Goal: Information Seeking & Learning: Learn about a topic

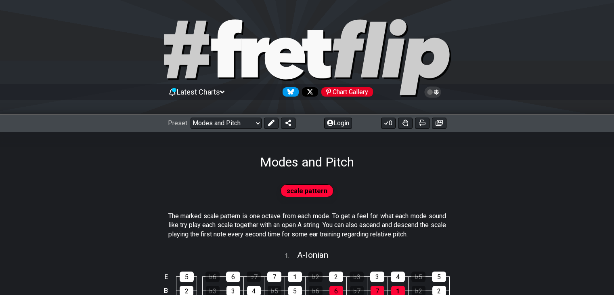
scroll to position [202, 0]
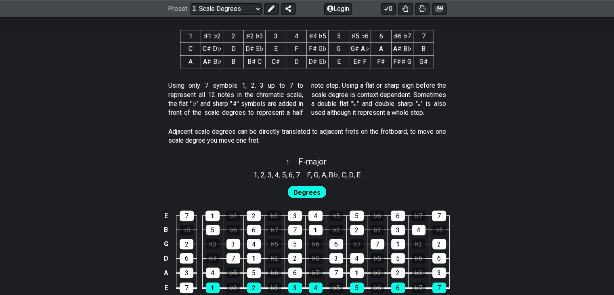
scroll to position [444, 0]
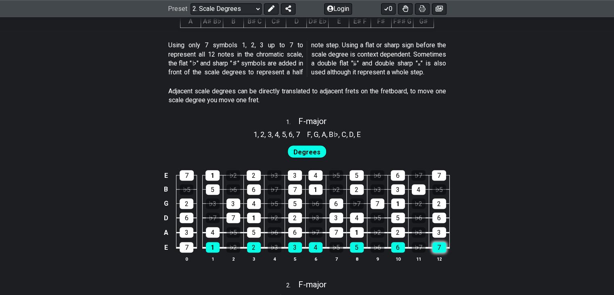
click at [433, 252] on div "7" at bounding box center [439, 247] width 14 height 10
click at [407, 256] on table "E 7 1 ♭2 2 ♭3 3 4 ♭5 5 ♭6 6 ♭7 7 B ♭5 5 ♭6 6 ♭7 7 1 ♭2 2 ♭3 3 4 ♭5 G 2 ♭3 3 4 ♭…" at bounding box center [305, 208] width 289 height 95
click at [397, 252] on div "6" at bounding box center [398, 247] width 14 height 10
click at [358, 252] on div "5" at bounding box center [357, 247] width 14 height 10
click at [309, 252] on div "4" at bounding box center [316, 247] width 14 height 10
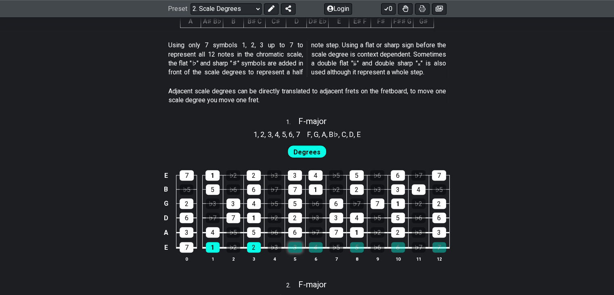
click at [299, 252] on div "3" at bounding box center [295, 247] width 14 height 10
click at [246, 248] on td "2" at bounding box center [253, 240] width 21 height 15
click at [249, 252] on div "2" at bounding box center [254, 247] width 14 height 10
click at [209, 252] on div "1" at bounding box center [213, 247] width 14 height 10
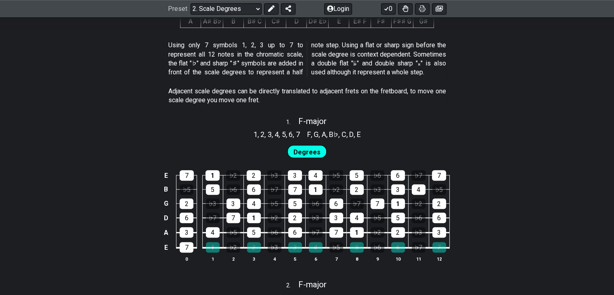
click at [311, 157] on span "Degrees" at bounding box center [306, 152] width 27 height 12
click at [185, 252] on div "7" at bounding box center [187, 247] width 14 height 10
click at [186, 252] on div "7" at bounding box center [187, 247] width 14 height 10
click at [209, 252] on div "1" at bounding box center [213, 247] width 14 height 10
click at [247, 252] on div "2" at bounding box center [254, 247] width 14 height 10
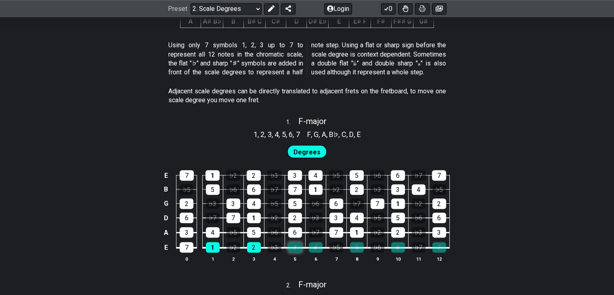
click at [291, 252] on div "3" at bounding box center [295, 247] width 14 height 10
click at [314, 252] on div "4" at bounding box center [316, 247] width 14 height 10
click at [361, 252] on div "5" at bounding box center [357, 247] width 14 height 10
drag, startPoint x: 395, startPoint y: 256, endPoint x: 430, endPoint y: 257, distance: 35.2
click at [395, 252] on div "6" at bounding box center [398, 247] width 14 height 10
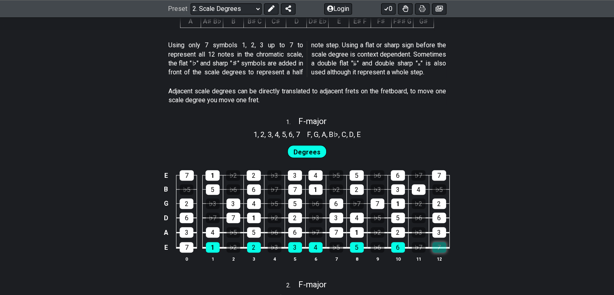
click at [435, 252] on div "7" at bounding box center [439, 247] width 14 height 10
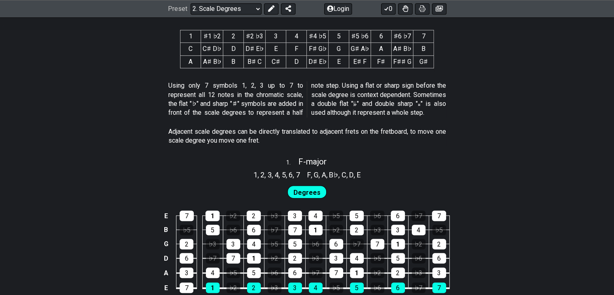
scroll to position [363, 0]
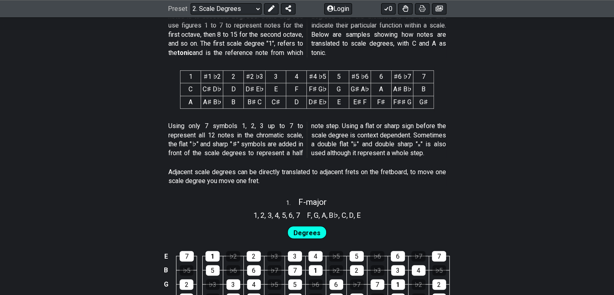
drag, startPoint x: 197, startPoint y: 184, endPoint x: 352, endPoint y: 182, distance: 155.4
click at [352, 182] on p "Adjacent scale degrees can be directly translated to adjacent frets on the fret…" at bounding box center [307, 177] width 278 height 18
drag, startPoint x: 325, startPoint y: 184, endPoint x: 401, endPoint y: 184, distance: 76.7
click at [401, 184] on p "Adjacent scale degrees can be directly translated to adjacent frets on the fret…" at bounding box center [307, 177] width 278 height 18
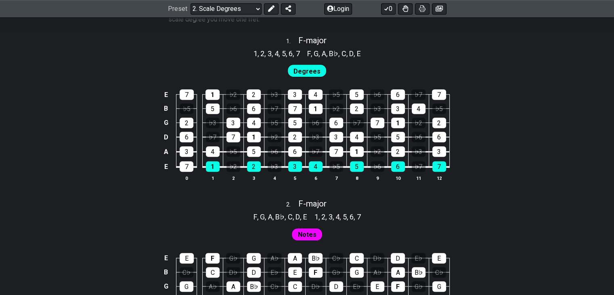
scroll to position [565, 0]
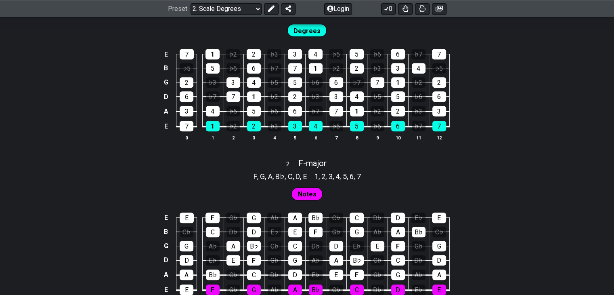
click at [511, 152] on div "E 7 1 ♭2 2 ♭3 3 4 ♭5 5 ♭6 6 ♭7 7 B ♭5 5 ♭6 6 ♭7 7 1 ♭2 2 ♭3 3 4 ♭5 G 2 ♭3 3 4 ♭…" at bounding box center [307, 94] width 614 height 113
click at [507, 152] on div "E 7 1 ♭2 2 ♭3 3 4 ♭5 5 ♭6 6 ♭7 7 B ♭5 5 ♭6 6 ♭7 7 1 ♭2 2 ♭3 3 4 ♭5 G 2 ♭3 3 4 ♭…" at bounding box center [307, 94] width 614 height 113
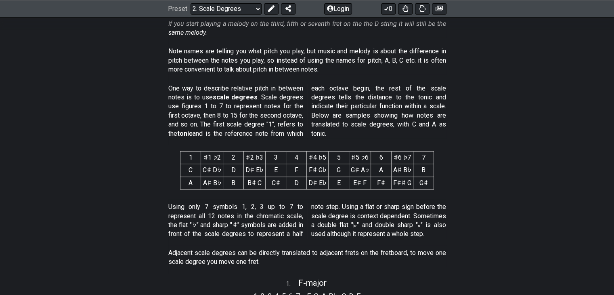
scroll to position [242, 0]
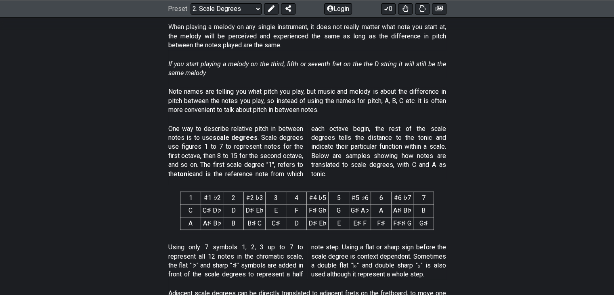
click at [584, 176] on section "One way to describe relative pitch in between notes is to use scale degrees . S…" at bounding box center [307, 153] width 614 height 64
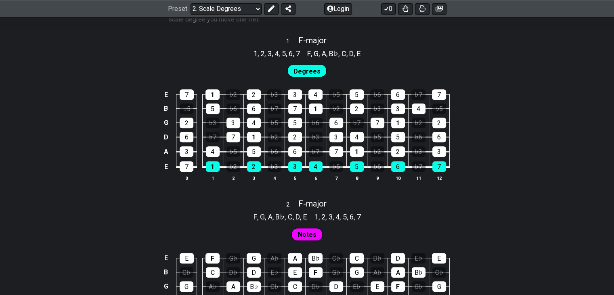
scroll to position [323, 0]
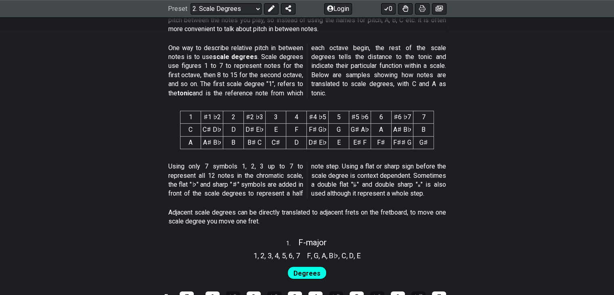
drag, startPoint x: 204, startPoint y: 84, endPoint x: 303, endPoint y: 84, distance: 99.3
click at [305, 84] on span "One way to describe relative pitch in between notes is to use scale degrees . S…" at bounding box center [307, 71] width 278 height 54
click at [472, 101] on section "One way to describe relative pitch in between notes is to use scale degrees . S…" at bounding box center [307, 72] width 614 height 64
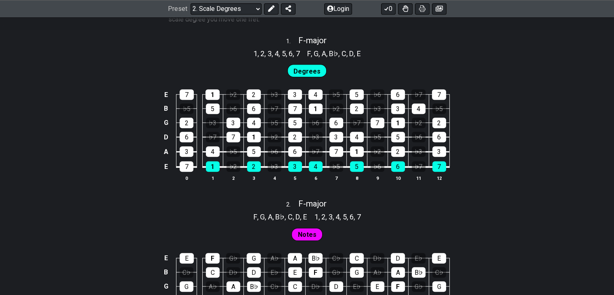
scroll to position [606, 0]
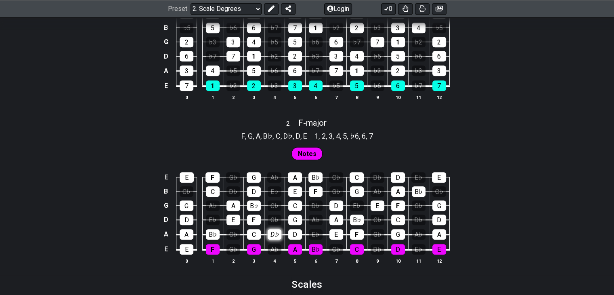
click at [271, 239] on div "D♭" at bounding box center [275, 234] width 14 height 10
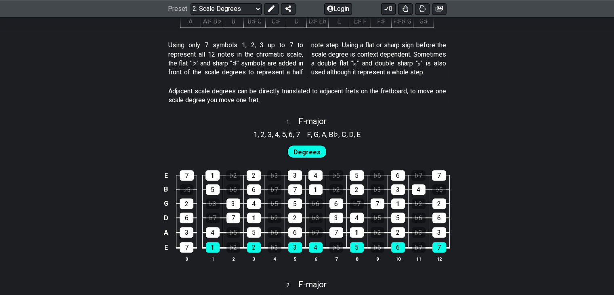
scroll to position [404, 0]
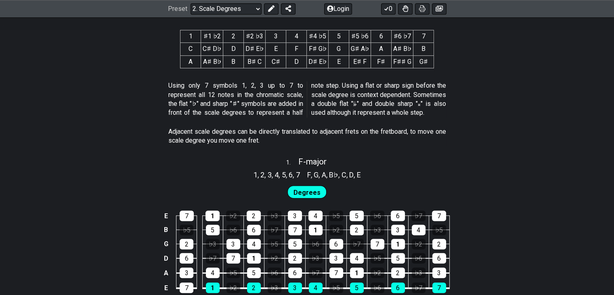
click at [196, 52] on td "C" at bounding box center [190, 49] width 21 height 13
drag, startPoint x: 205, startPoint y: 51, endPoint x: 210, endPoint y: 50, distance: 4.5
click at [206, 51] on td "C♯ D♭" at bounding box center [212, 49] width 22 height 13
click at [210, 50] on td "C♯ D♭" at bounding box center [212, 49] width 22 height 13
click at [213, 50] on td "C♯ D♭" at bounding box center [212, 49] width 22 height 13
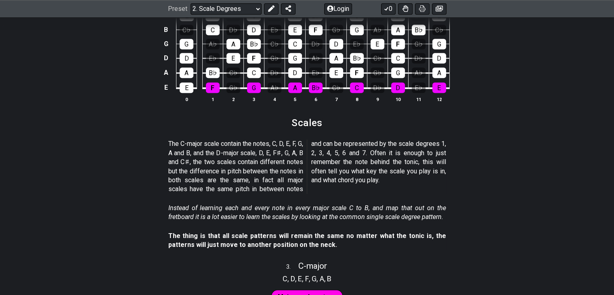
scroll to position [807, 0]
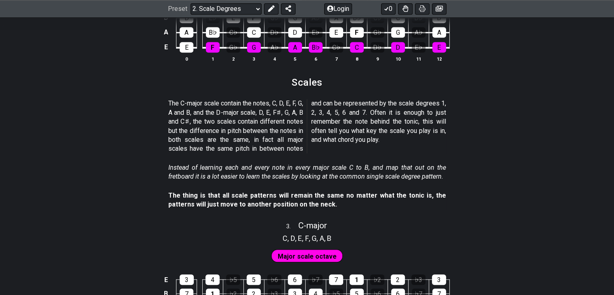
drag, startPoint x: 232, startPoint y: 113, endPoint x: 295, endPoint y: 114, distance: 63.0
click at [295, 114] on p "The C-major scale contain the notes, C, D, E, F, G, A and B, and the D-major sc…" at bounding box center [307, 126] width 278 height 54
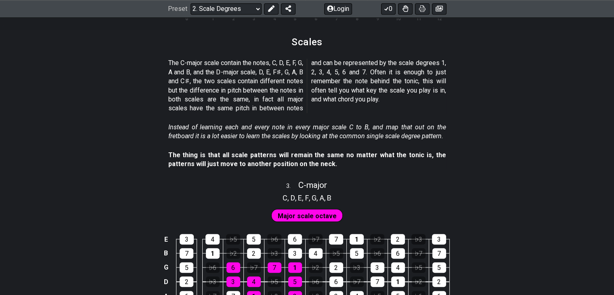
scroll to position [888, 0]
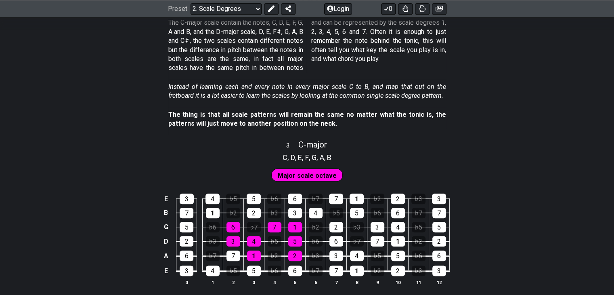
drag, startPoint x: 187, startPoint y: 125, endPoint x: 136, endPoint y: 157, distance: 60.6
click at [136, 150] on div "3 . C - major" at bounding box center [307, 142] width 614 height 15
select select "C"
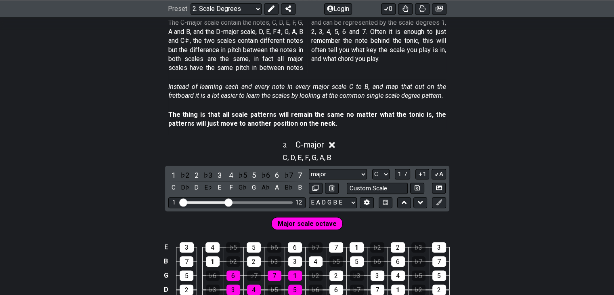
scroll to position [929, 0]
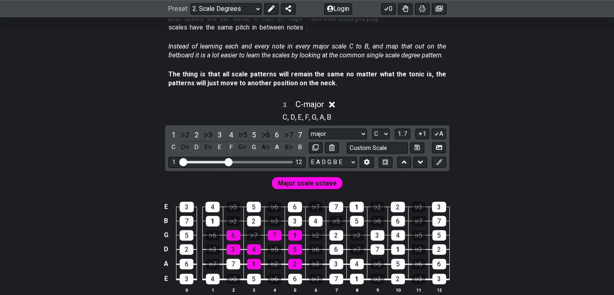
click at [140, 136] on div "3 . C - major C , D , E , F , G , A , B 1 ♭2 2 ♭3 3 4 ♭5 5 ♭6 6 ♭7 7 C D♭ D E♭ …" at bounding box center [307, 199] width 614 height 210
click at [334, 107] on icon at bounding box center [332, 104] width 6 height 6
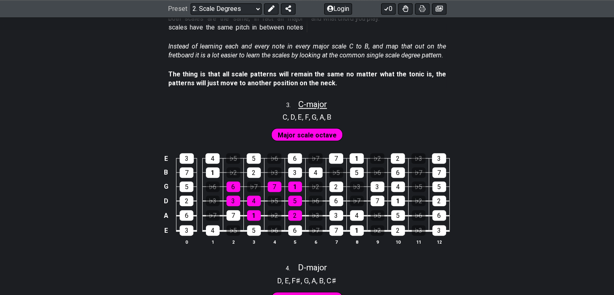
click at [319, 109] on span "C - major" at bounding box center [312, 104] width 29 height 10
select select "C"
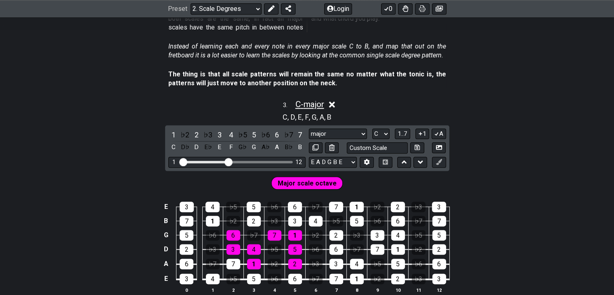
click at [319, 109] on span "C - major" at bounding box center [309, 104] width 29 height 10
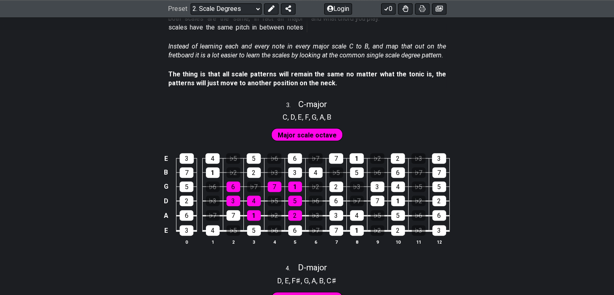
click at [188, 122] on div "C , D , E , F , G , A , B" at bounding box center [307, 116] width 614 height 13
click at [190, 110] on div "3 . C - major" at bounding box center [307, 101] width 614 height 15
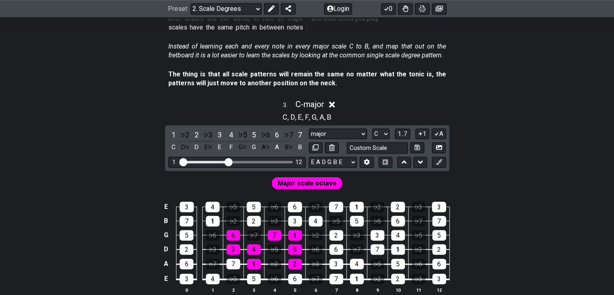
click at [231, 110] on div "3 . C - major" at bounding box center [307, 101] width 614 height 15
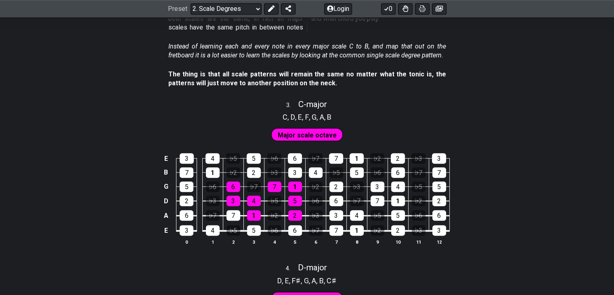
click at [231, 110] on div "3 . C - major" at bounding box center [307, 101] width 614 height 15
select select "C"
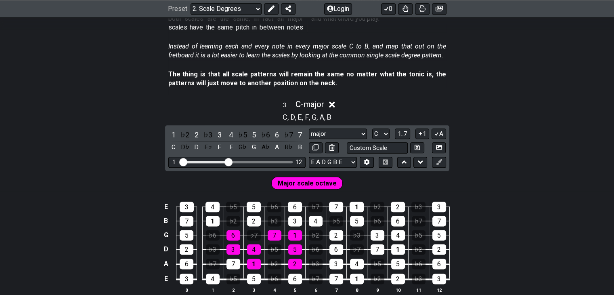
click at [231, 110] on div "3 . C - major" at bounding box center [307, 101] width 614 height 15
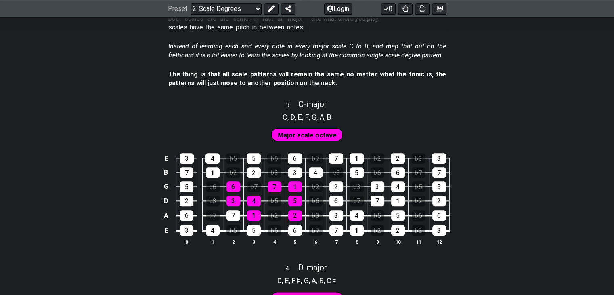
drag, startPoint x: 247, startPoint y: 114, endPoint x: 238, endPoint y: 115, distance: 9.0
click at [238, 110] on div "3 . C - major" at bounding box center [307, 101] width 614 height 15
select select "C"
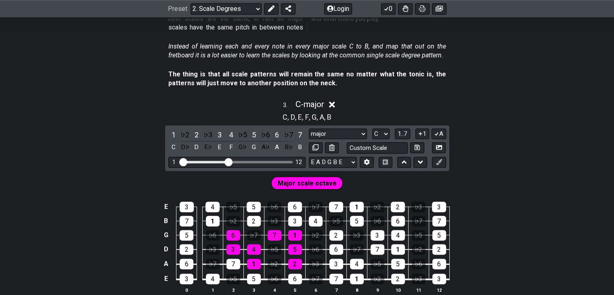
click at [238, 110] on div "3 . C - major" at bounding box center [307, 101] width 614 height 15
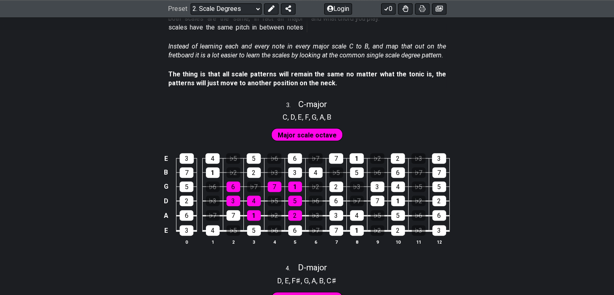
drag, startPoint x: 217, startPoint y: 145, endPoint x: 151, endPoint y: 146, distance: 65.8
click at [151, 143] on div "Major scale octave" at bounding box center [307, 132] width 614 height 20
click at [321, 141] on span "Major scale octave" at bounding box center [307, 135] width 59 height 12
click at [315, 109] on span "C - major" at bounding box center [312, 104] width 29 height 10
select select "C"
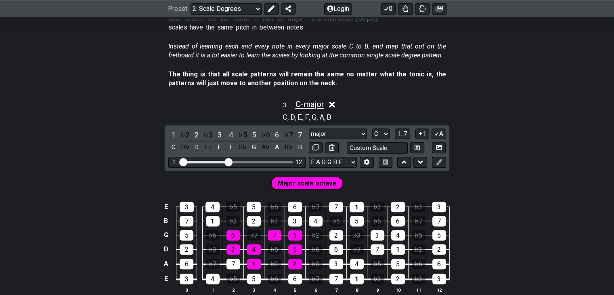
scroll to position [969, 0]
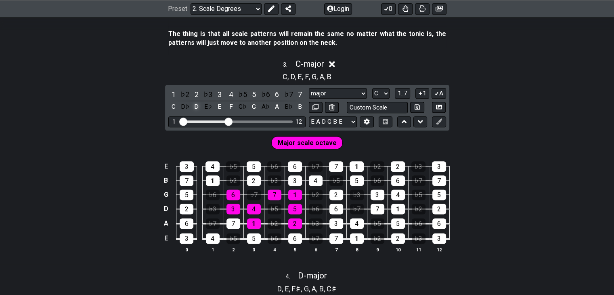
click at [196, 112] on div "D" at bounding box center [196, 106] width 10 height 11
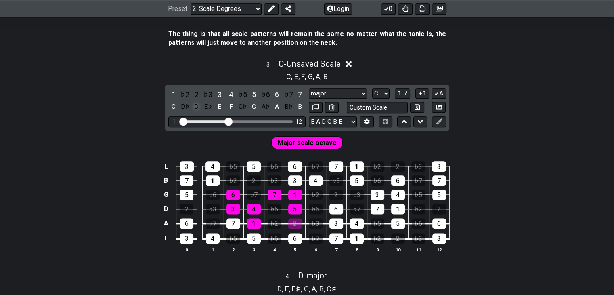
click at [196, 112] on div "D" at bounding box center [196, 106] width 10 height 11
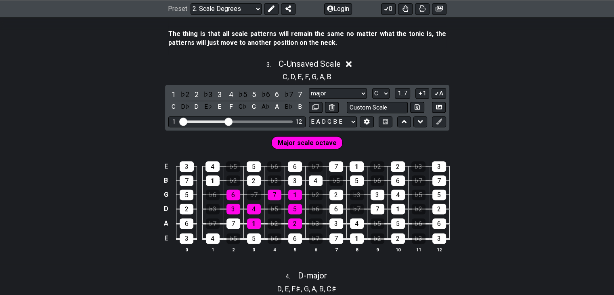
click at [350, 67] on icon at bounding box center [349, 64] width 6 height 6
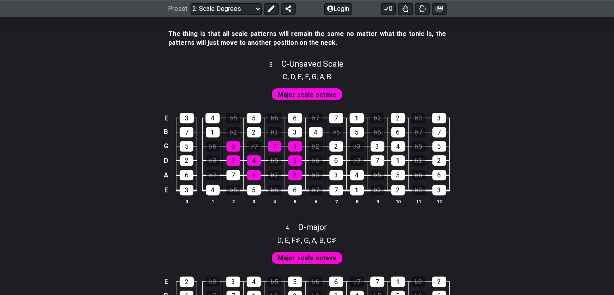
click at [244, 69] on div "3 . C - Unsaved Scale" at bounding box center [307, 61] width 614 height 15
select select "C"
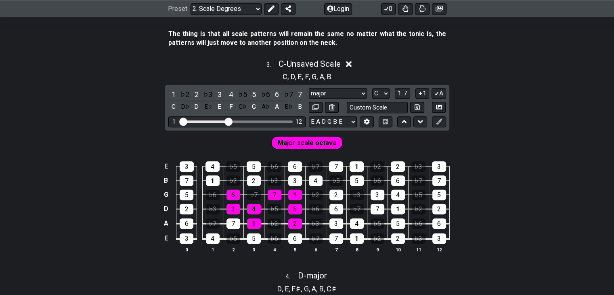
click at [349, 67] on icon at bounding box center [349, 64] width 6 height 6
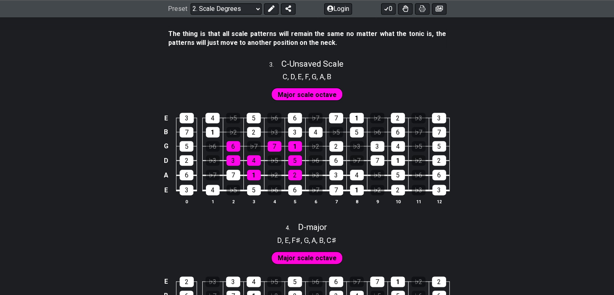
click at [350, 69] on div "3 . C - Unsaved Scale" at bounding box center [307, 61] width 614 height 15
select select "C"
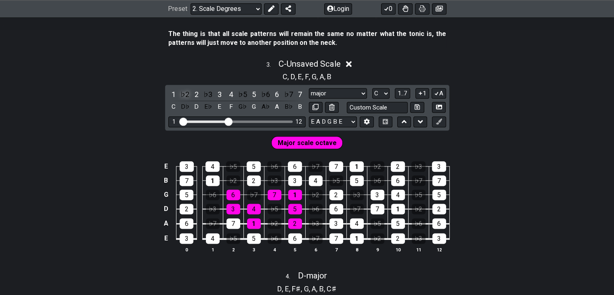
click at [184, 100] on div "♭2" at bounding box center [185, 94] width 10 height 11
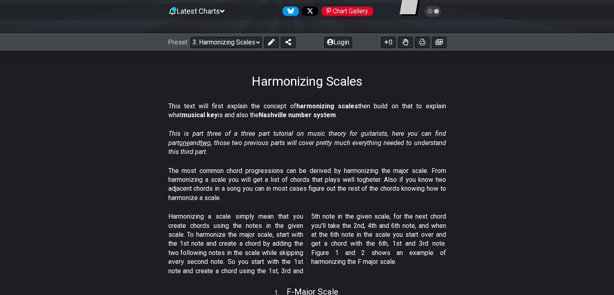
scroll to position [121, 0]
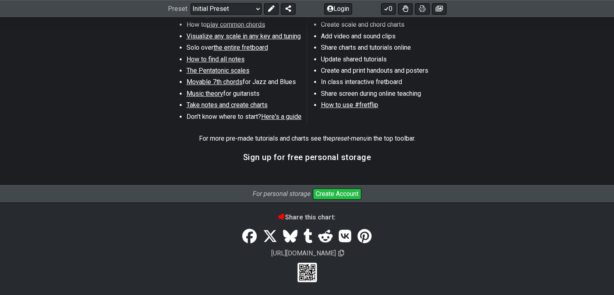
scroll to position [387, 0]
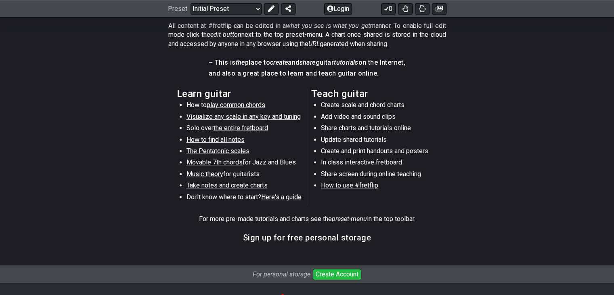
drag, startPoint x: 440, startPoint y: 129, endPoint x: 440, endPoint y: 123, distance: 5.7
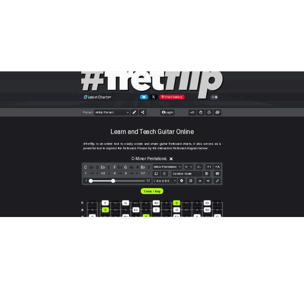
scroll to position [121, 0]
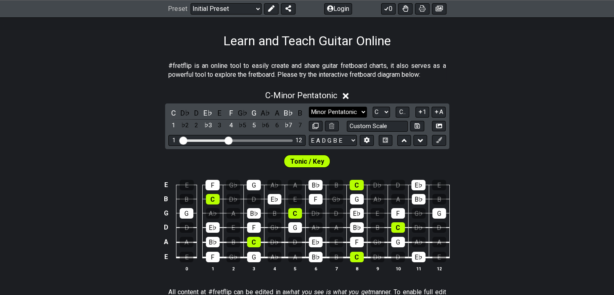
click at [350, 113] on select "Minor Pentatonic Click to edit Minor Pentatonic Major Pentatonic Minor Blues Ma…" at bounding box center [338, 112] width 58 height 11
select select "Major"
click at [309, 107] on select "Minor Pentatonic Click to edit Minor Pentatonic Major Pentatonic Minor Blues Ma…" at bounding box center [338, 112] width 58 height 11
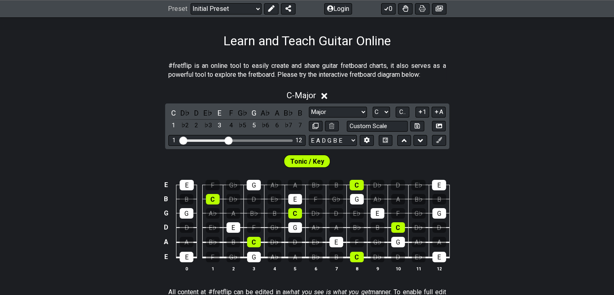
drag, startPoint x: 337, startPoint y: 174, endPoint x: 512, endPoint y: 192, distance: 175.8
click at [512, 192] on div "E E F G♭ G A♭ A B♭ B C D♭ D E♭ E B B C D♭ D E♭ E F G♭ G A♭ A B♭ B G G A♭ A B♭ B…" at bounding box center [307, 225] width 614 height 113
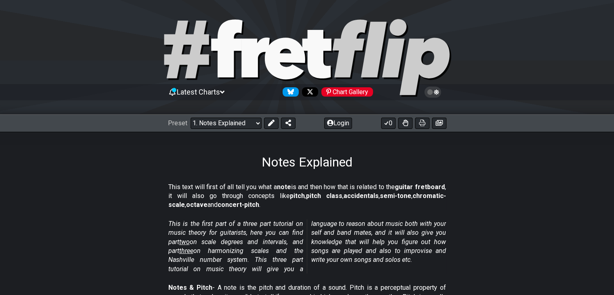
scroll to position [40, 0]
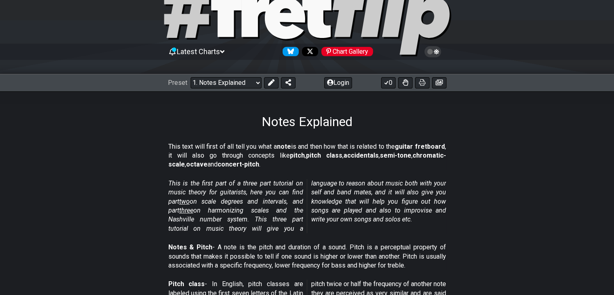
click at [191, 209] on span "three" at bounding box center [186, 210] width 14 height 8
select select "/harmonizing-scales"
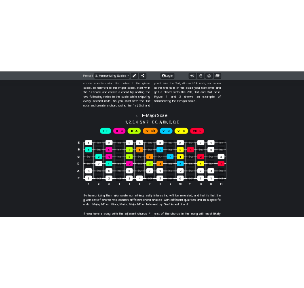
scroll to position [202, 0]
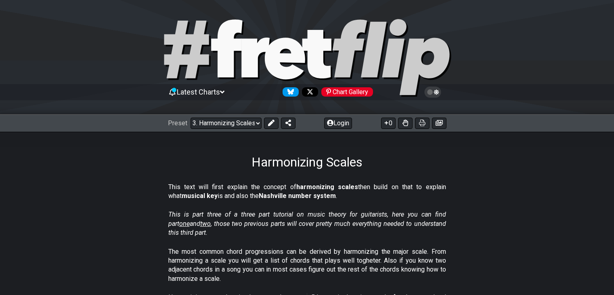
scroll to position [121, 0]
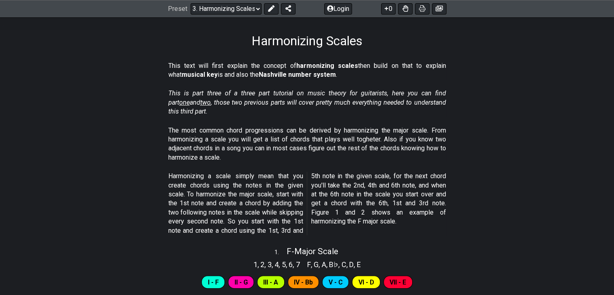
drag, startPoint x: 163, startPoint y: 94, endPoint x: 555, endPoint y: 98, distance: 392.4
click at [555, 98] on section "This is part three of a three part tutorial on music theory for guitarists, her…" at bounding box center [307, 104] width 614 height 37
drag, startPoint x: 231, startPoint y: 101, endPoint x: 428, endPoint y: 107, distance: 196.7
click at [428, 107] on p "This is part three of a three part tutorial on music theory for guitarists, her…" at bounding box center [307, 102] width 278 height 27
click at [200, 102] on span "two" at bounding box center [205, 103] width 10 height 8
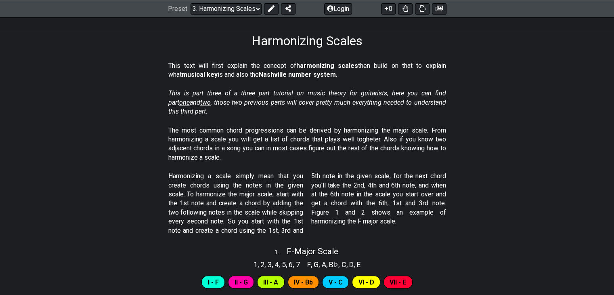
select select "/scale-degrees-and-intervals"
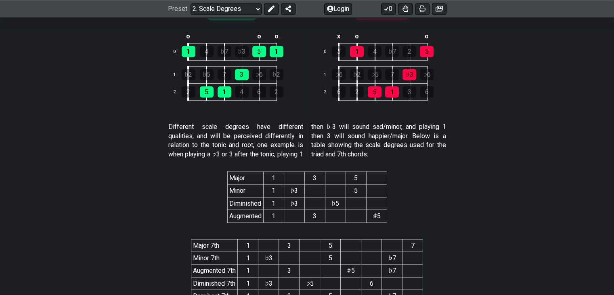
scroll to position [1489, 0]
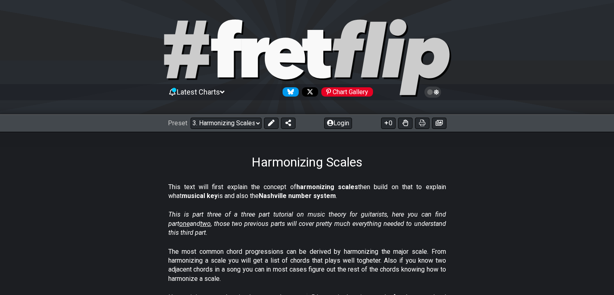
select select "/harmonizing-scales"
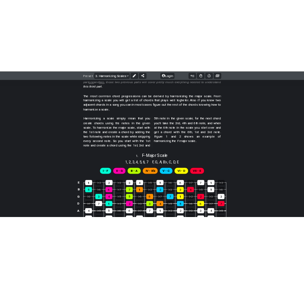
scroll to position [202, 0]
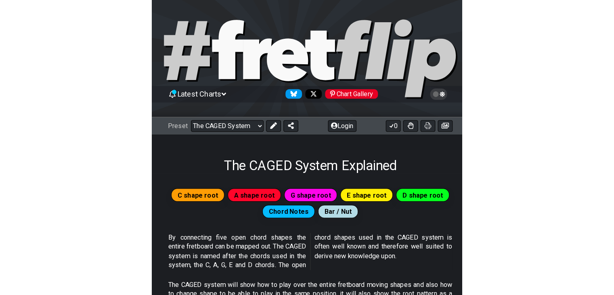
scroll to position [242, 0]
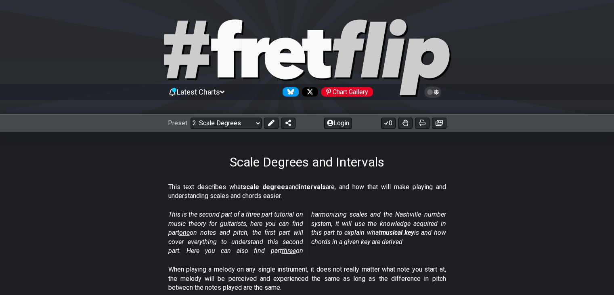
select select "/scale-degrees-and-intervals"
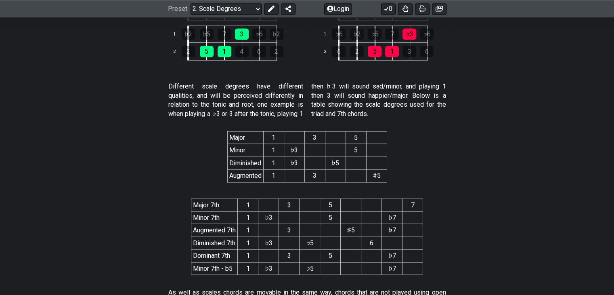
click at [500, 105] on section "Different scale degrees have different qualities, and will be perceived differe…" at bounding box center [307, 101] width 614 height 46
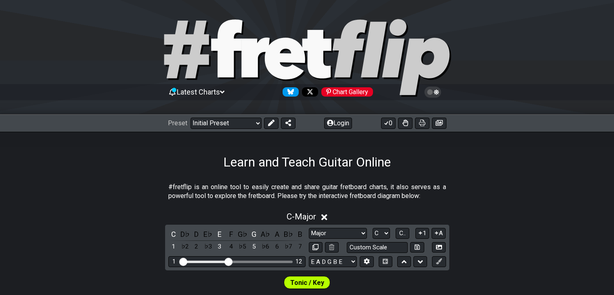
select select "Major"
